Goal: Task Accomplishment & Management: Manage account settings

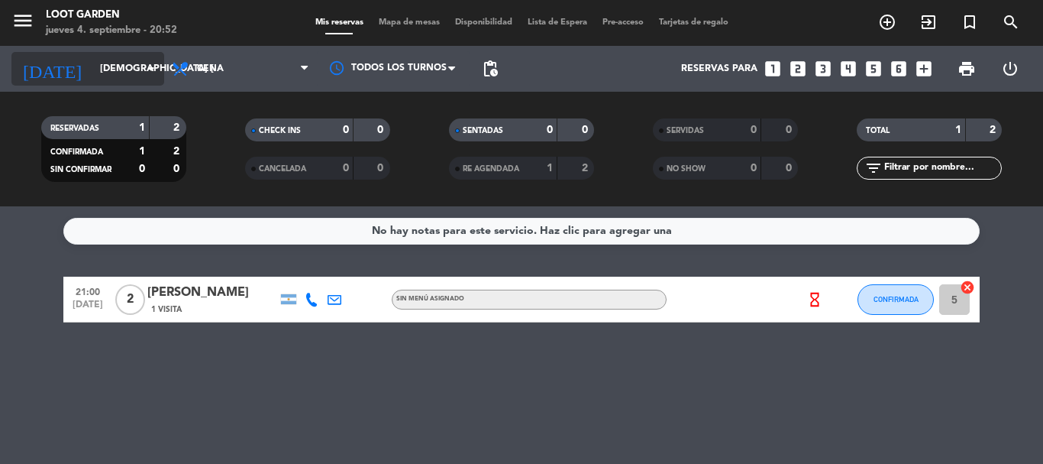
click at [152, 68] on icon "arrow_drop_down" at bounding box center [151, 69] width 18 height 18
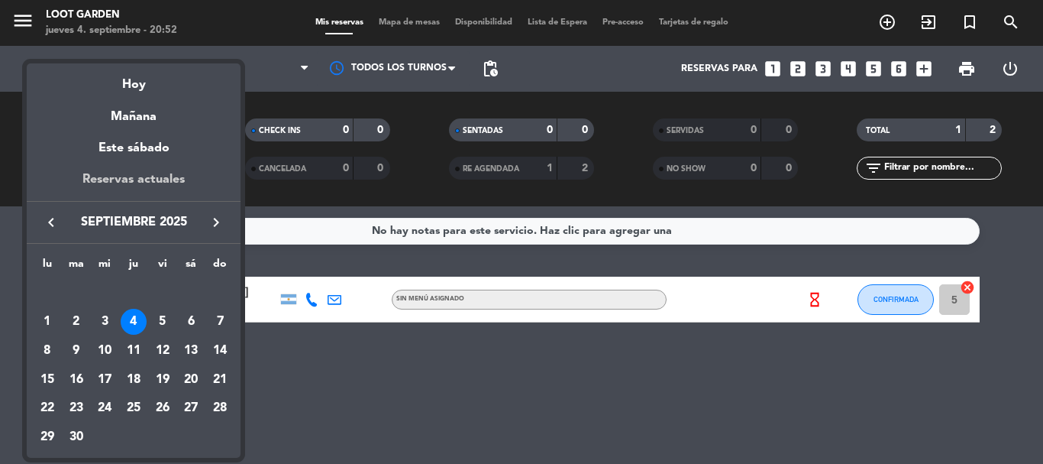
click at [144, 175] on div "Reservas actuales" at bounding box center [134, 185] width 214 height 31
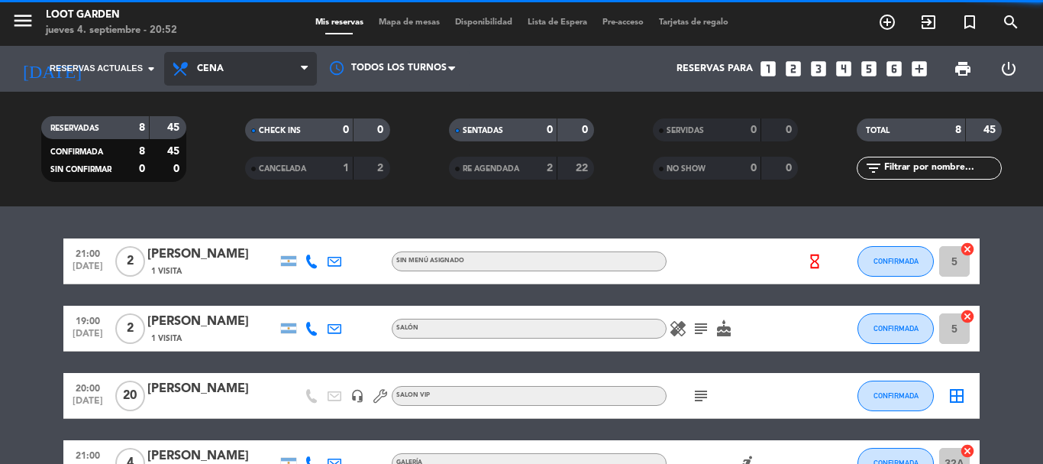
click at [214, 70] on span "Cena" at bounding box center [210, 68] width 27 height 11
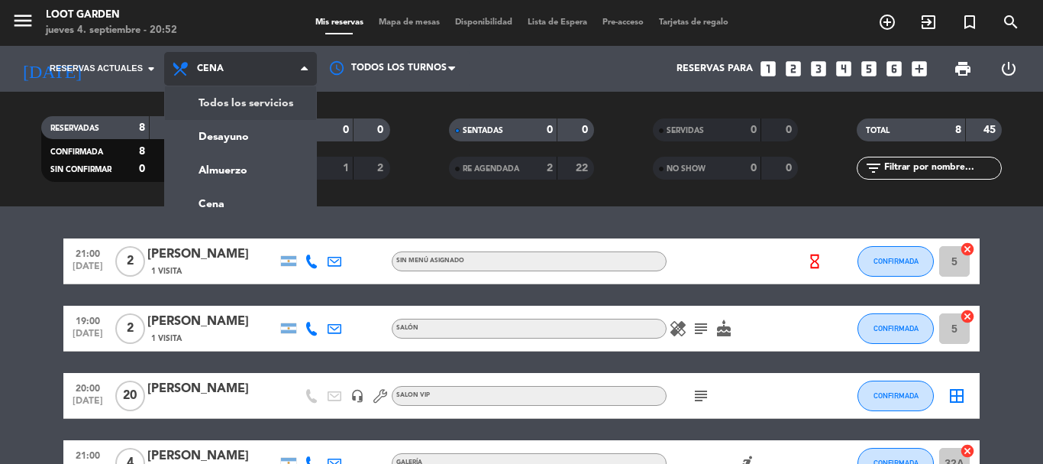
click at [218, 107] on div "menu Loot Garden jueves 4. septiembre - 20:52 Mis reservas Mapa de mesas Dispon…" at bounding box center [521, 103] width 1043 height 206
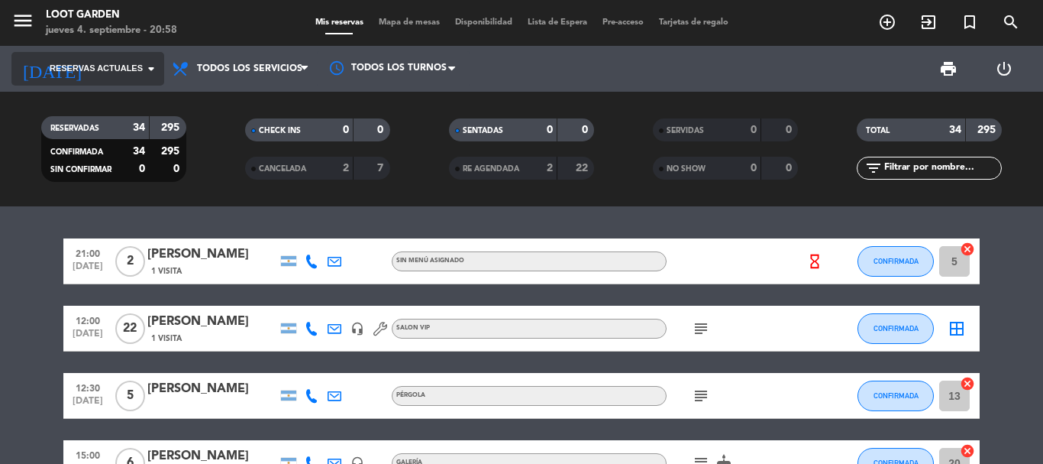
click at [125, 70] on span "Reservas actuales" at bounding box center [96, 69] width 93 height 14
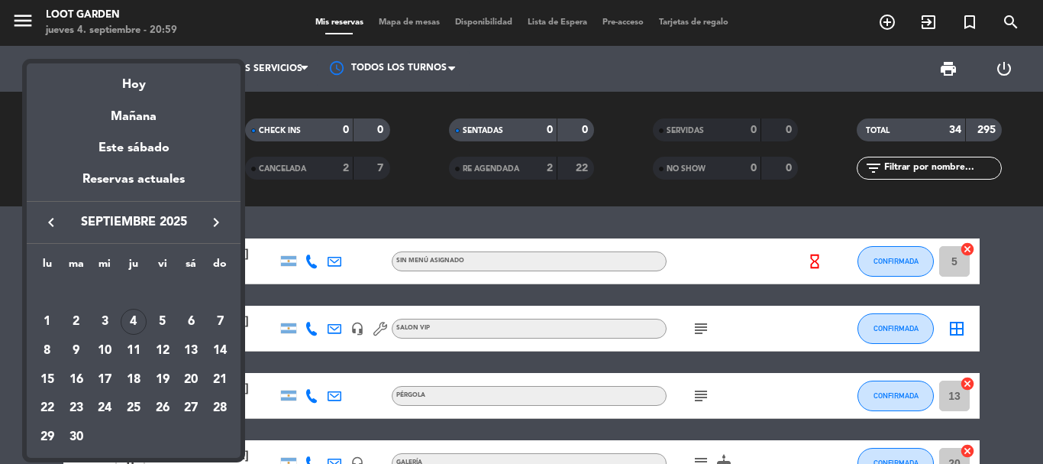
click at [257, 73] on div at bounding box center [521, 232] width 1043 height 464
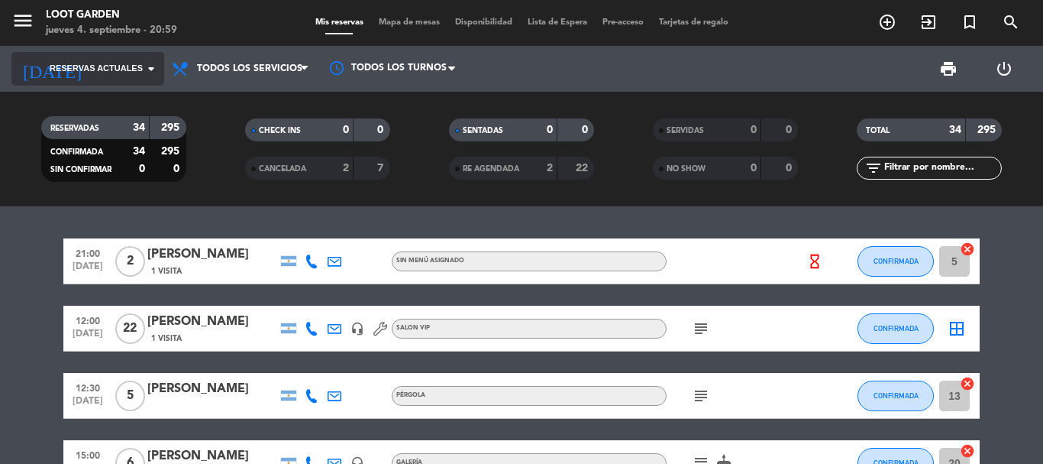
click at [120, 79] on input at bounding box center [156, 69] width 129 height 26
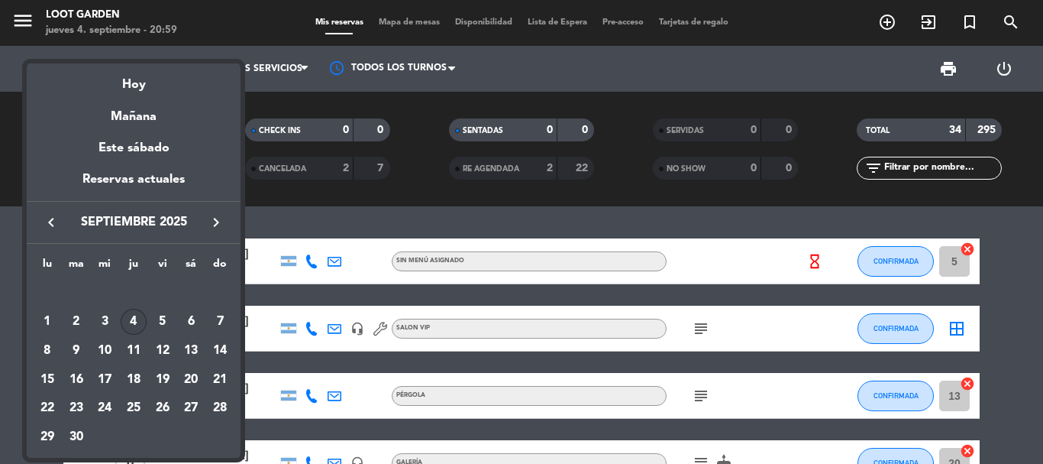
click at [134, 325] on div "4" at bounding box center [134, 322] width 26 height 26
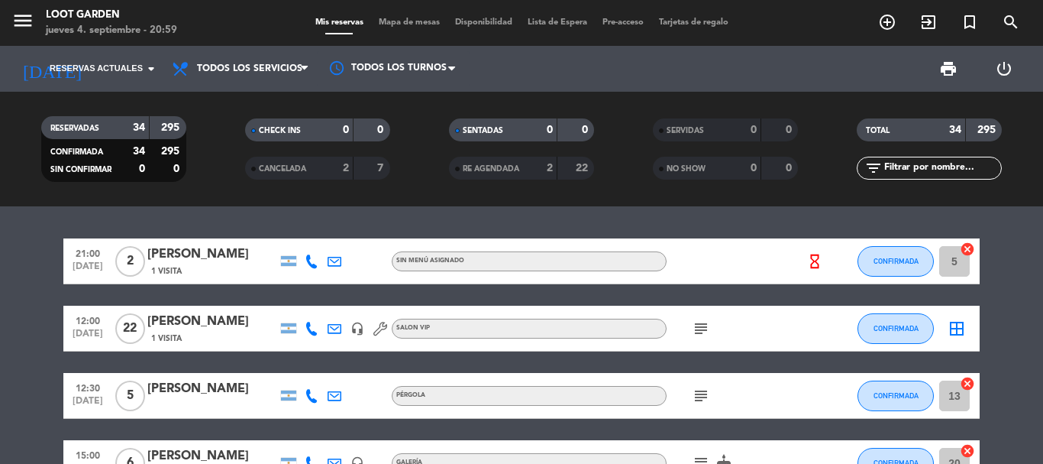
type input "[DEMOGRAPHIC_DATA] [DATE]"
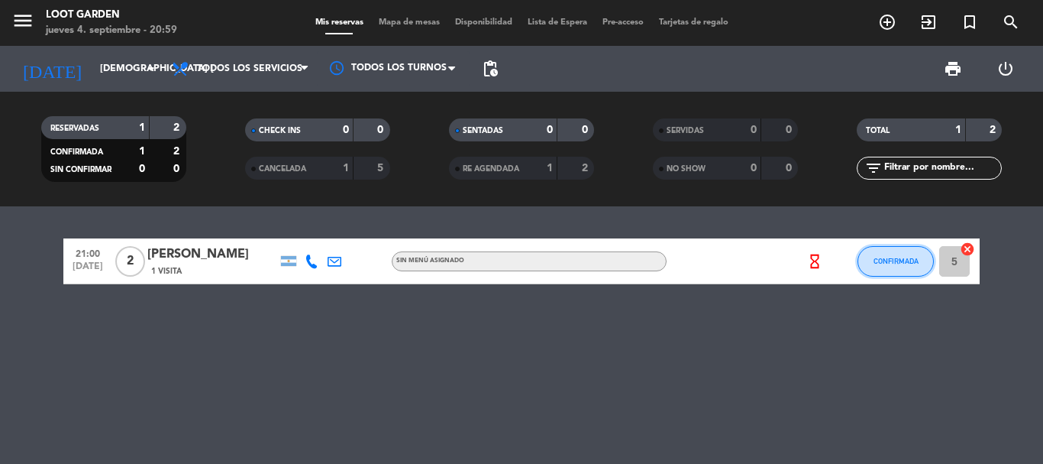
click at [885, 257] on span "CONFIRMADA" at bounding box center [896, 261] width 45 height 8
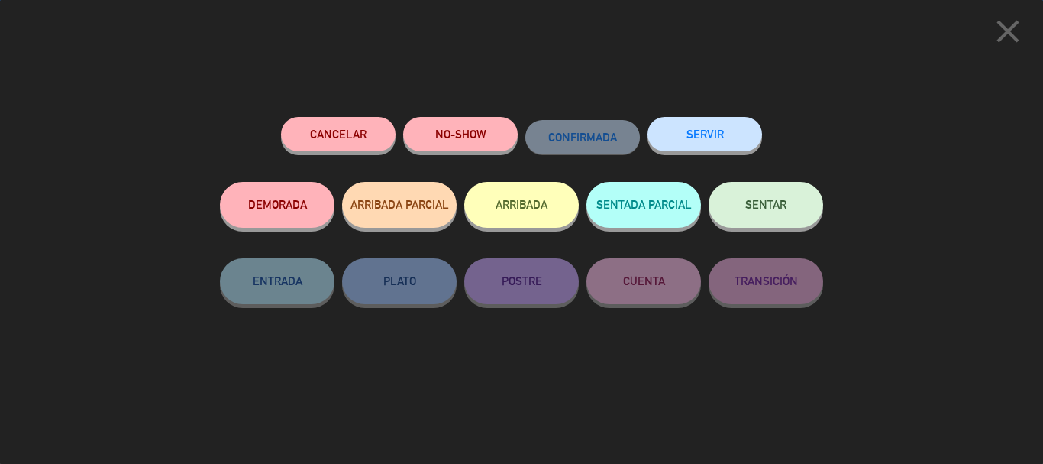
click at [759, 205] on span "SENTAR" at bounding box center [766, 204] width 41 height 13
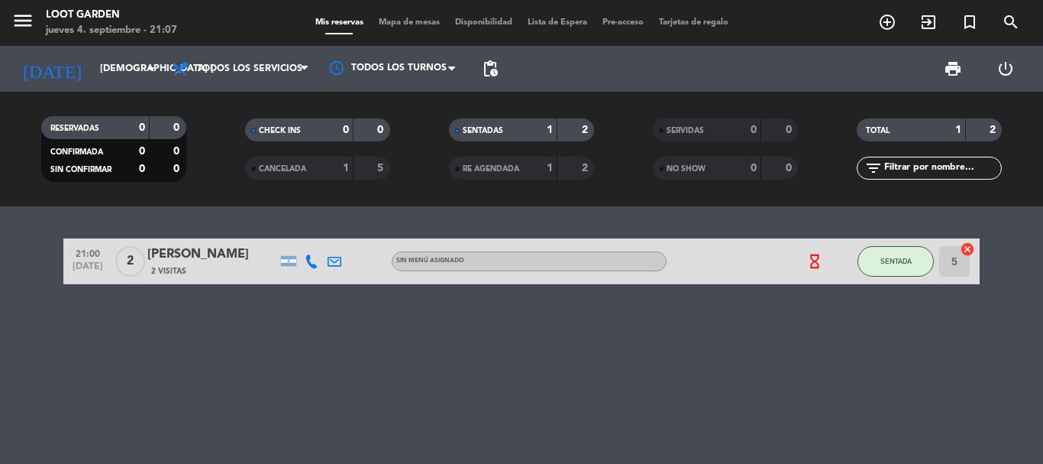
click at [584, 22] on span "Lista de Espera" at bounding box center [557, 22] width 75 height 8
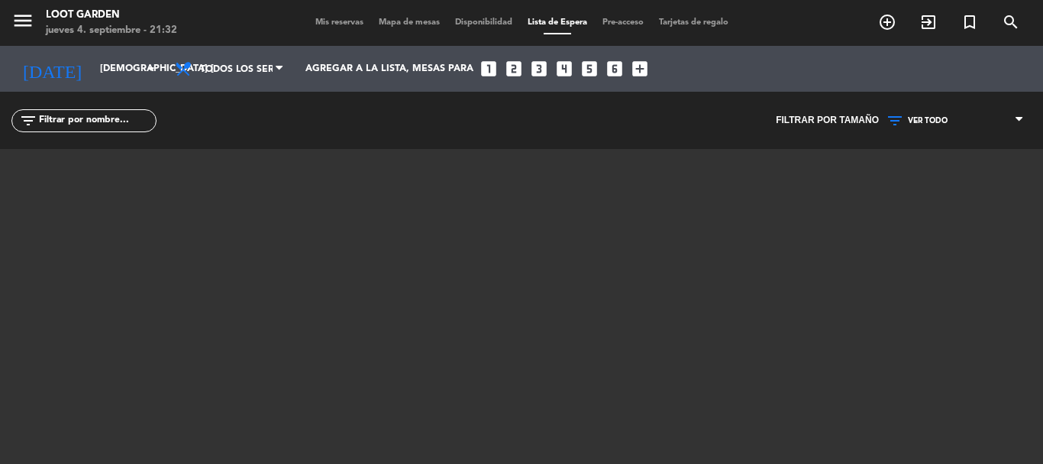
click at [335, 23] on span "Mis reservas" at bounding box center [339, 22] width 63 height 8
